Goal: Task Accomplishment & Management: Use online tool/utility

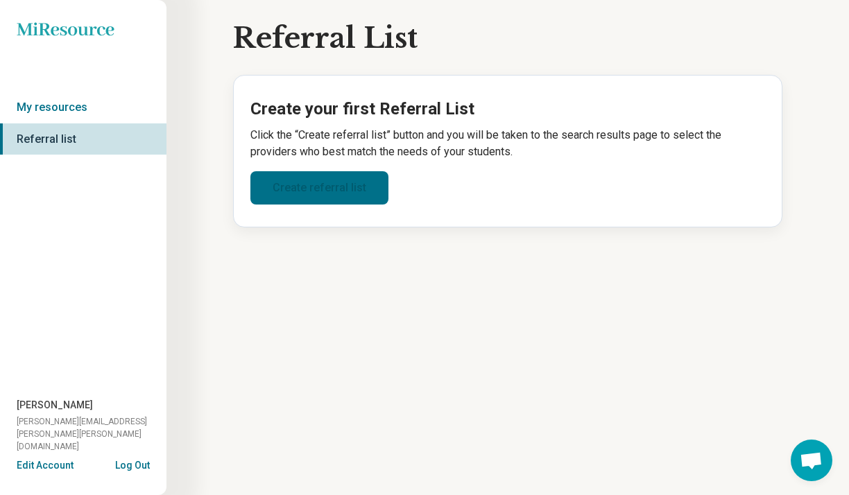
click at [329, 184] on link "Create referral list" at bounding box center [319, 187] width 138 height 33
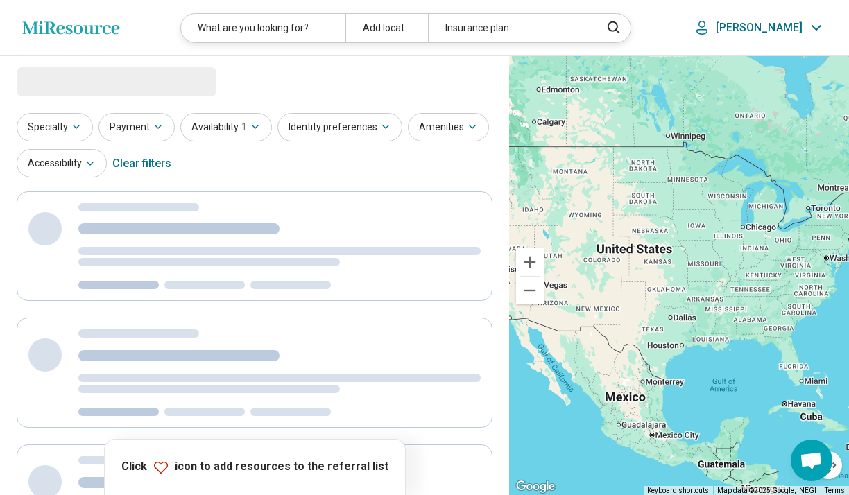
select select "***"
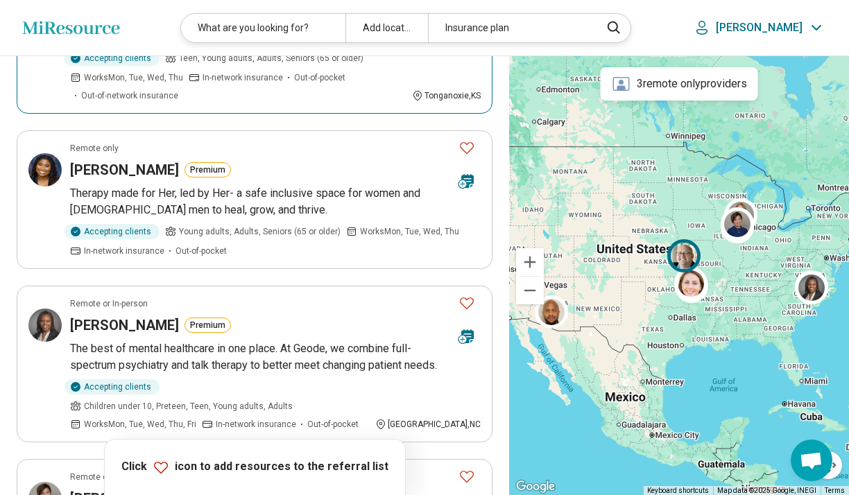
scroll to position [868, 0]
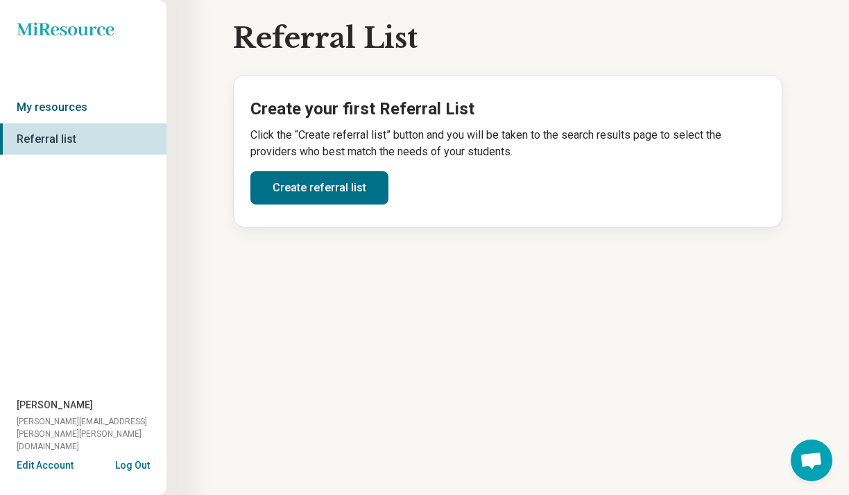
click at [79, 112] on link "My resources" at bounding box center [83, 108] width 166 height 32
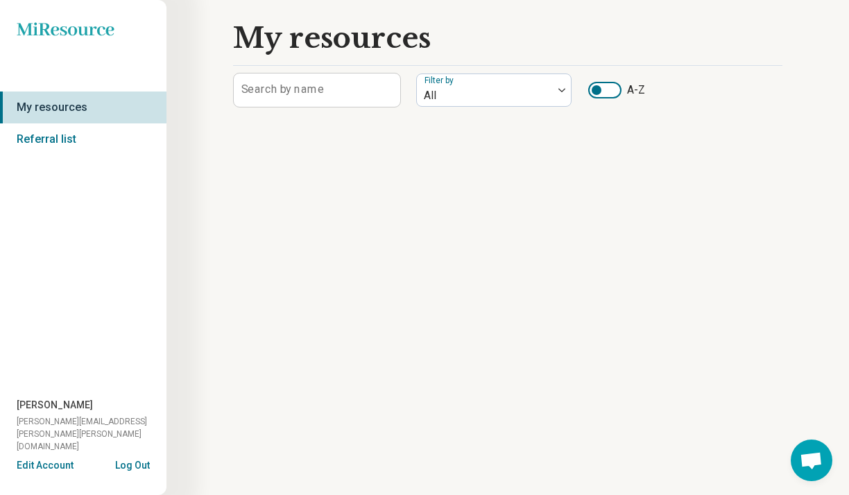
click at [78, 107] on link "My resources" at bounding box center [83, 108] width 166 height 32
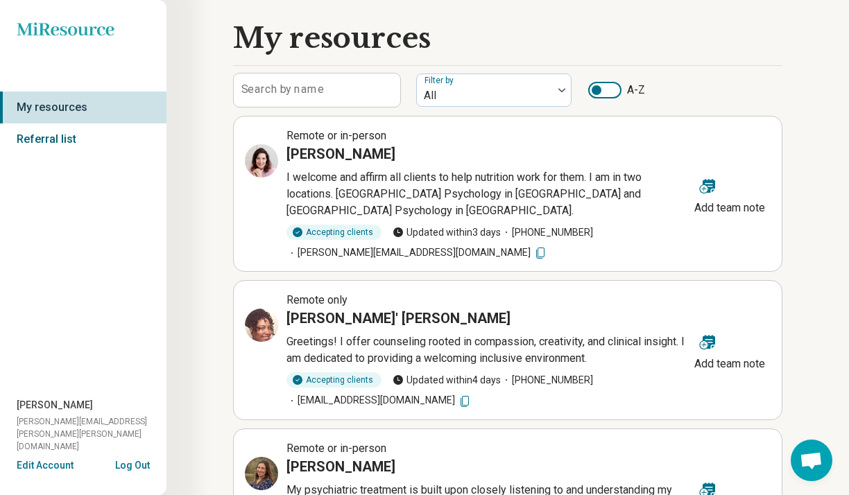
click at [58, 140] on link "Referral list" at bounding box center [83, 139] width 166 height 32
